Goal: Navigation & Orientation: Understand site structure

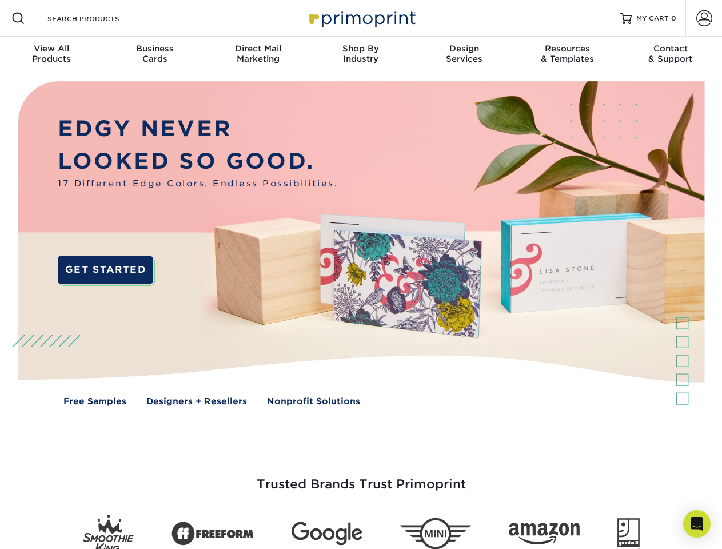
click at [361, 274] on img at bounding box center [360, 251] width 715 height 357
click at [18, 18] on span at bounding box center [18, 18] width 14 height 14
click at [704, 18] on span at bounding box center [704, 18] width 16 height 16
click at [51, 55] on div "View All Products" at bounding box center [51, 53] width 103 height 21
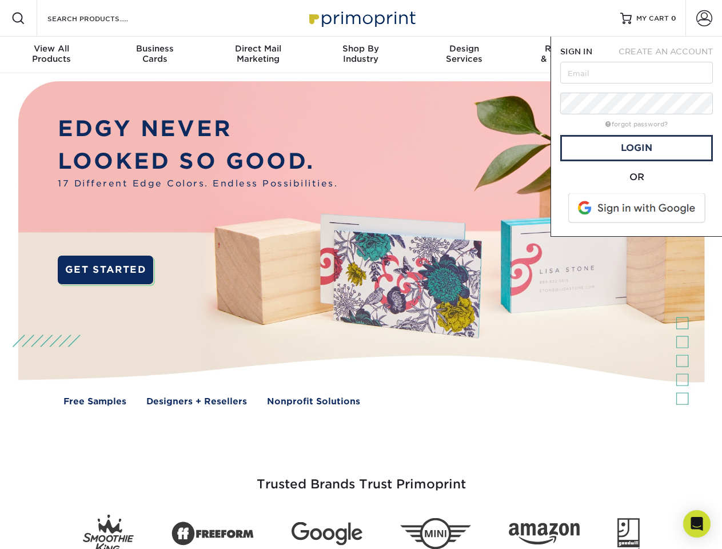
click at [154, 55] on div "Business Cards" at bounding box center [154, 53] width 103 height 21
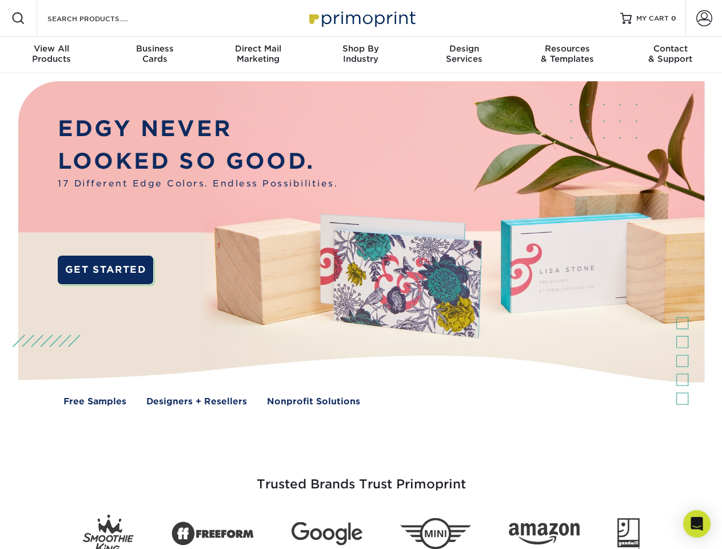
click at [258, 55] on div "Direct Mail Marketing" at bounding box center [257, 53] width 103 height 21
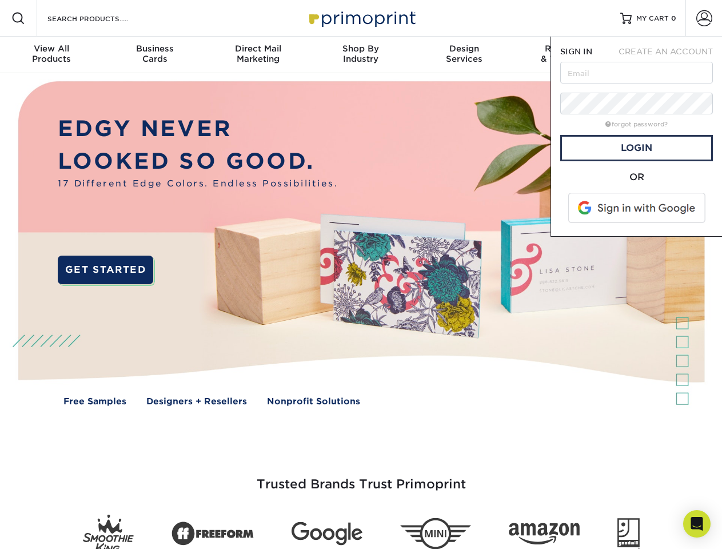
click at [361, 55] on div "Shop By Industry" at bounding box center [360, 53] width 103 height 21
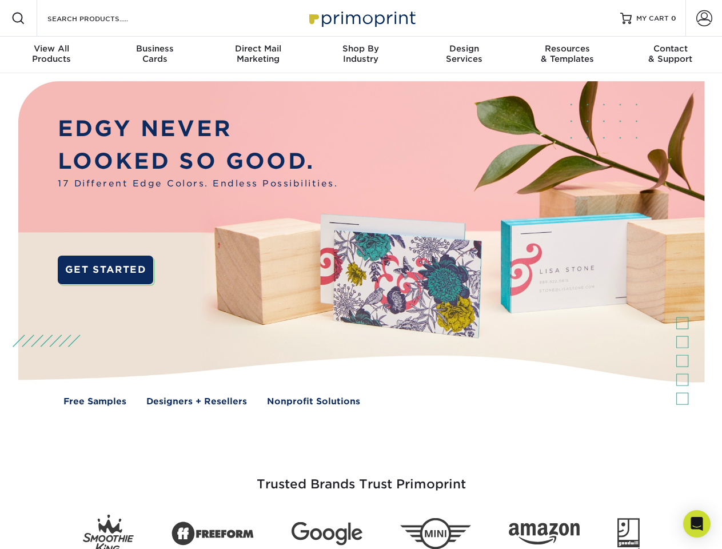
click at [464, 55] on div "Design Services" at bounding box center [464, 53] width 103 height 21
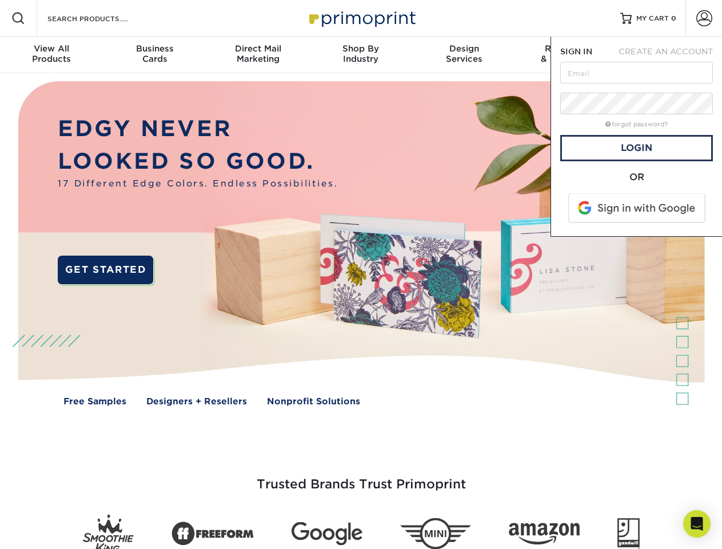
click at [567, 55] on span "SIGN IN" at bounding box center [576, 51] width 32 height 9
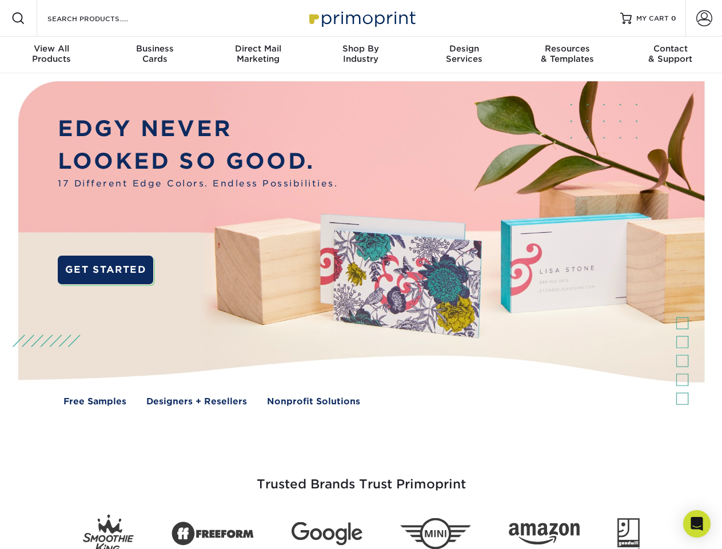
click at [670, 55] on div "Contact & Support" at bounding box center [670, 53] width 103 height 21
